Goal: Task Accomplishment & Management: Manage account settings

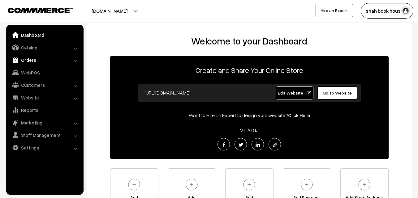
click at [24, 59] on link "Orders" at bounding box center [45, 59] width 74 height 11
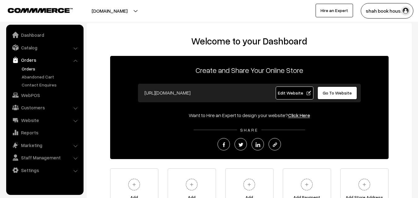
click at [29, 69] on link "Orders" at bounding box center [50, 69] width 61 height 7
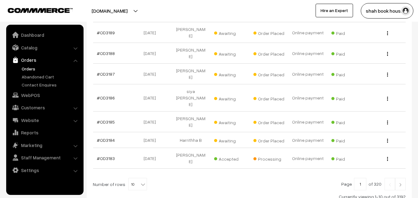
scroll to position [186, 0]
click at [140, 181] on b at bounding box center [143, 184] width 6 height 6
select select "20"
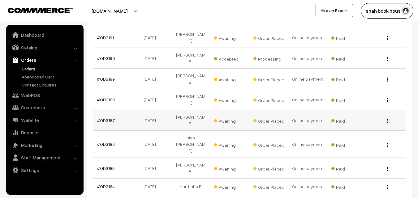
scroll to position [124, 0]
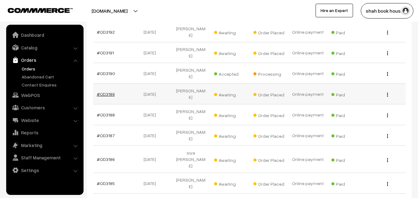
click at [106, 92] on link "#OD3189" at bounding box center [106, 94] width 18 height 5
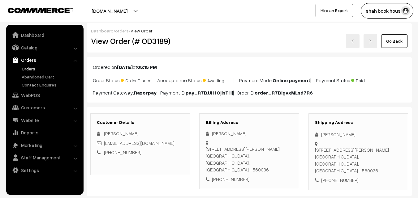
scroll to position [93, 0]
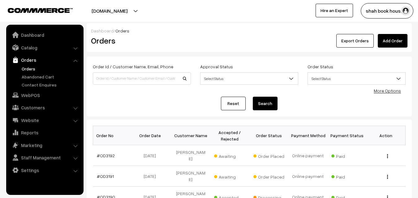
scroll to position [124, 0]
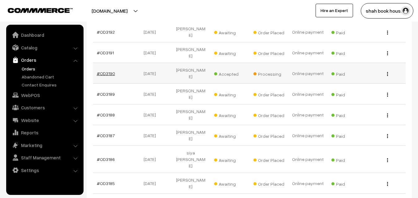
click at [104, 71] on link "#OD3190" at bounding box center [106, 73] width 18 height 5
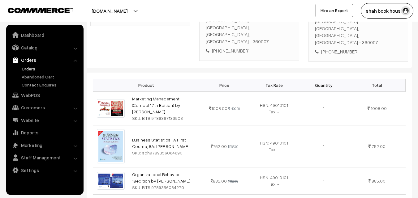
scroll to position [155, 0]
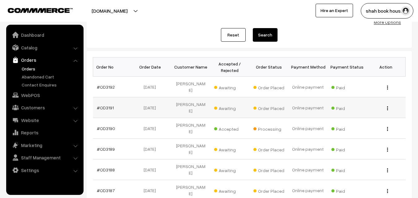
scroll to position [62, 0]
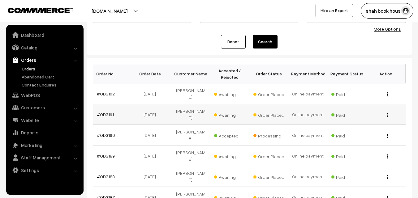
click at [113, 108] on td "#OD3191" at bounding box center [112, 114] width 39 height 21
click at [105, 112] on link "#OD3191" at bounding box center [105, 114] width 17 height 5
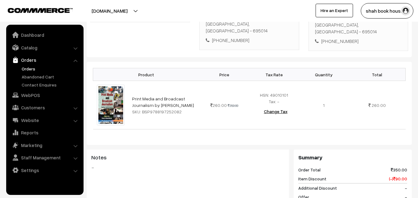
scroll to position [155, 0]
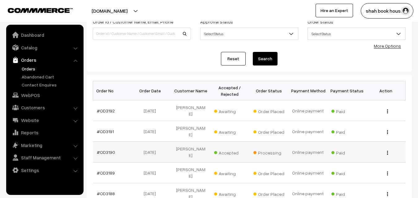
scroll to position [31, 0]
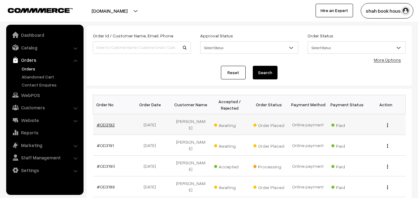
click at [105, 123] on link "#OD3192" at bounding box center [106, 124] width 18 height 5
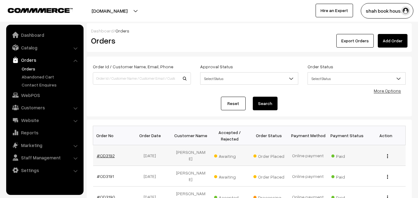
click at [108, 153] on link "#OD3192" at bounding box center [106, 155] width 18 height 5
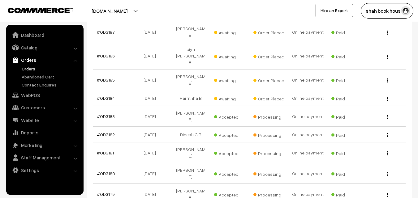
scroll to position [217, 0]
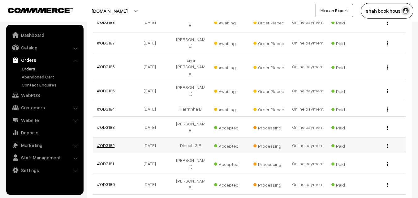
click at [107, 143] on link "#OD3182" at bounding box center [106, 145] width 18 height 5
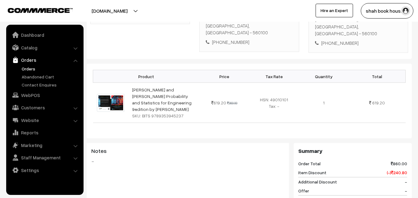
scroll to position [155, 0]
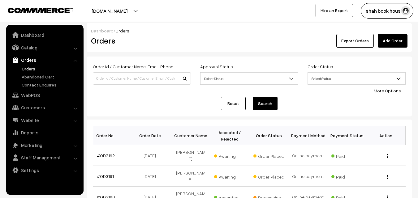
scroll to position [217, 0]
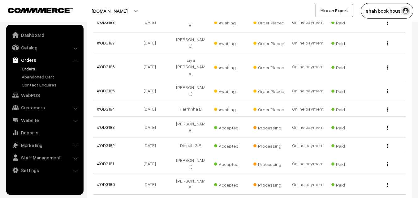
click at [133, 9] on button "[DOMAIN_NAME]" at bounding box center [109, 10] width 79 height 15
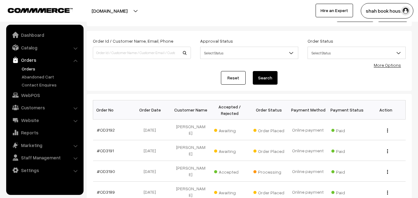
scroll to position [0, 0]
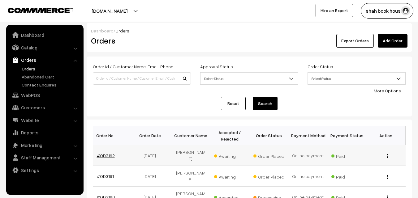
click at [103, 153] on link "#OD3192" at bounding box center [106, 155] width 18 height 5
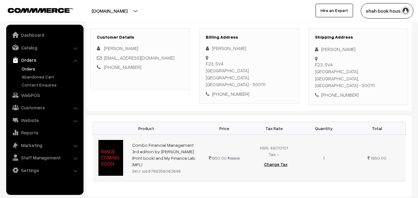
scroll to position [124, 0]
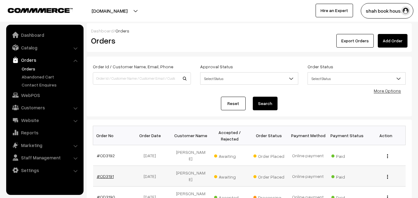
click at [110, 174] on link "#OD3191" at bounding box center [105, 176] width 17 height 5
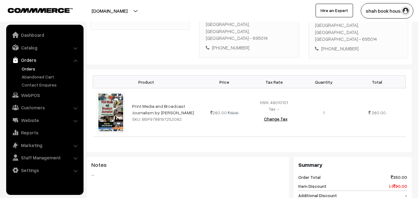
scroll to position [155, 0]
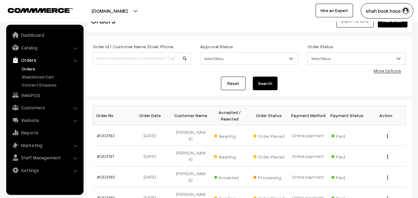
scroll to position [31, 0]
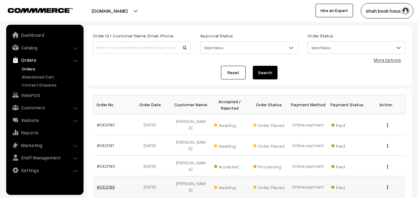
click at [111, 185] on link "#OD3189" at bounding box center [106, 187] width 18 height 5
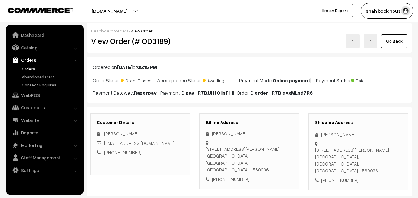
scroll to position [62, 0]
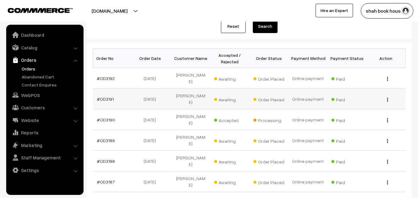
scroll to position [93, 0]
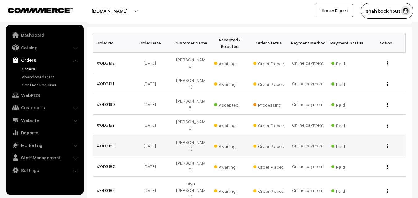
click at [108, 143] on link "#OD3188" at bounding box center [106, 145] width 18 height 5
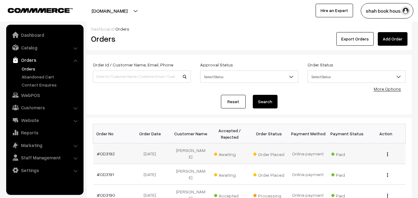
scroll to position [62, 0]
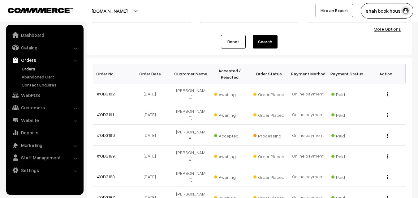
click at [28, 61] on link "Orders" at bounding box center [45, 59] width 74 height 11
click at [28, 69] on link "Orders" at bounding box center [50, 69] width 61 height 7
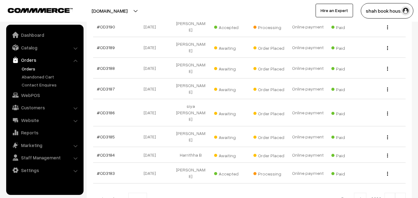
scroll to position [186, 0]
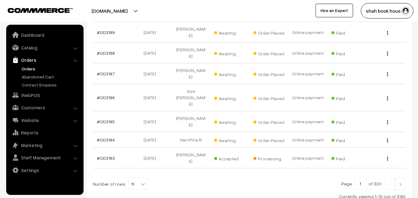
click at [140, 181] on b at bounding box center [143, 184] width 6 height 6
select select "20"
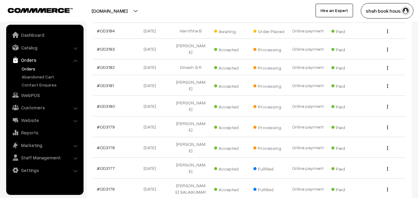
scroll to position [237, 0]
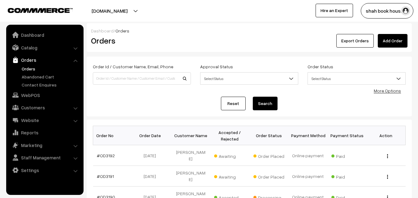
select select "20"
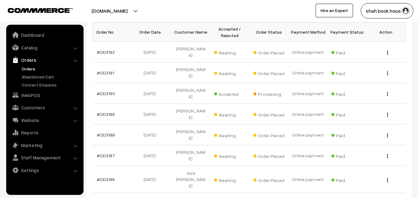
scroll to position [93, 0]
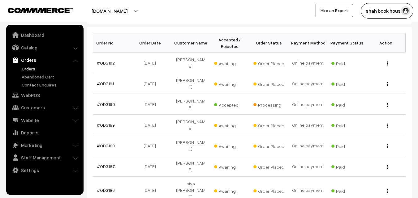
click at [27, 58] on link "Orders" at bounding box center [45, 59] width 74 height 11
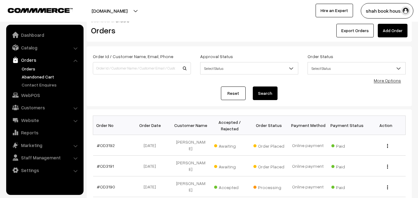
scroll to position [0, 0]
